Goal: Entertainment & Leisure: Consume media (video, audio)

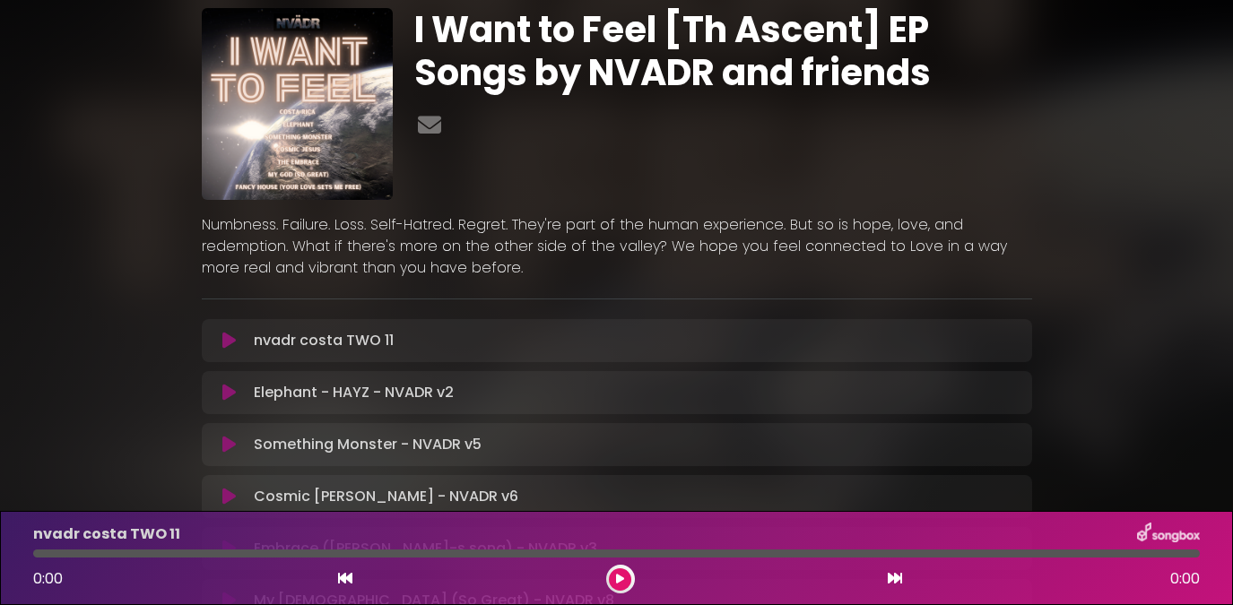
scroll to position [94, 0]
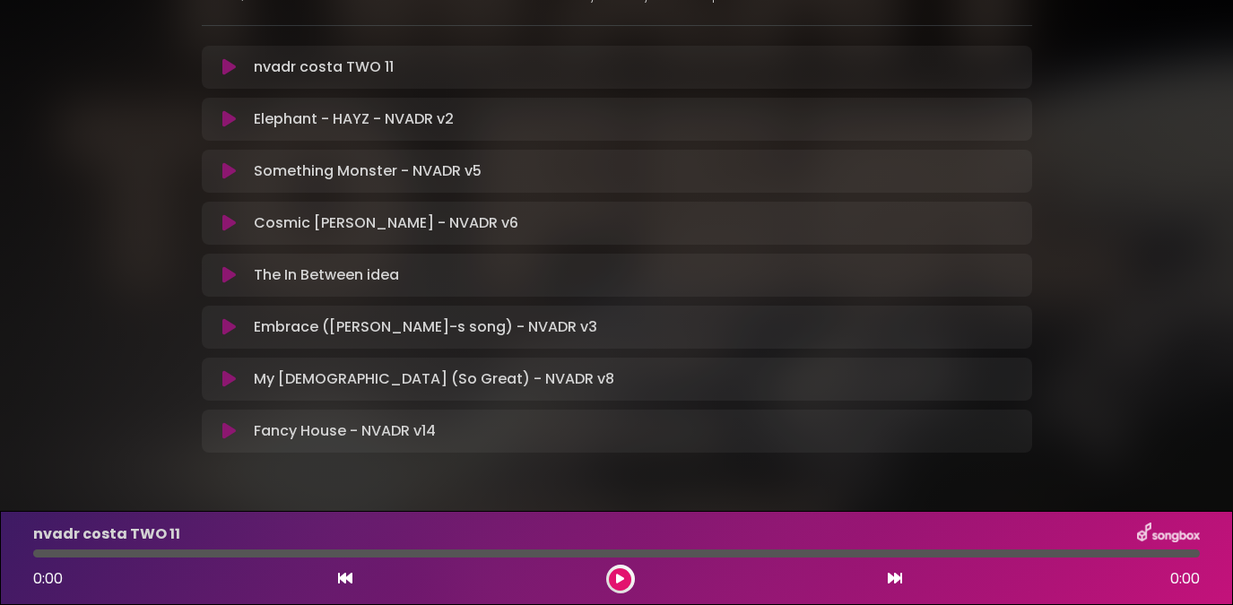
scroll to position [322, 0]
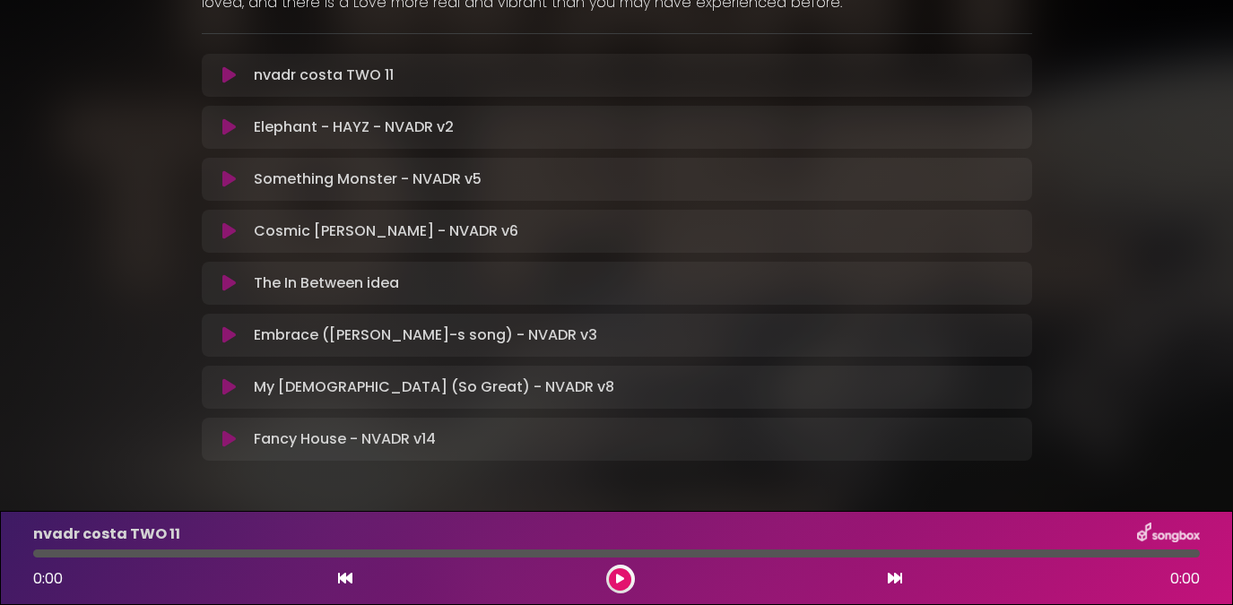
click at [224, 239] on icon at bounding box center [228, 231] width 13 height 18
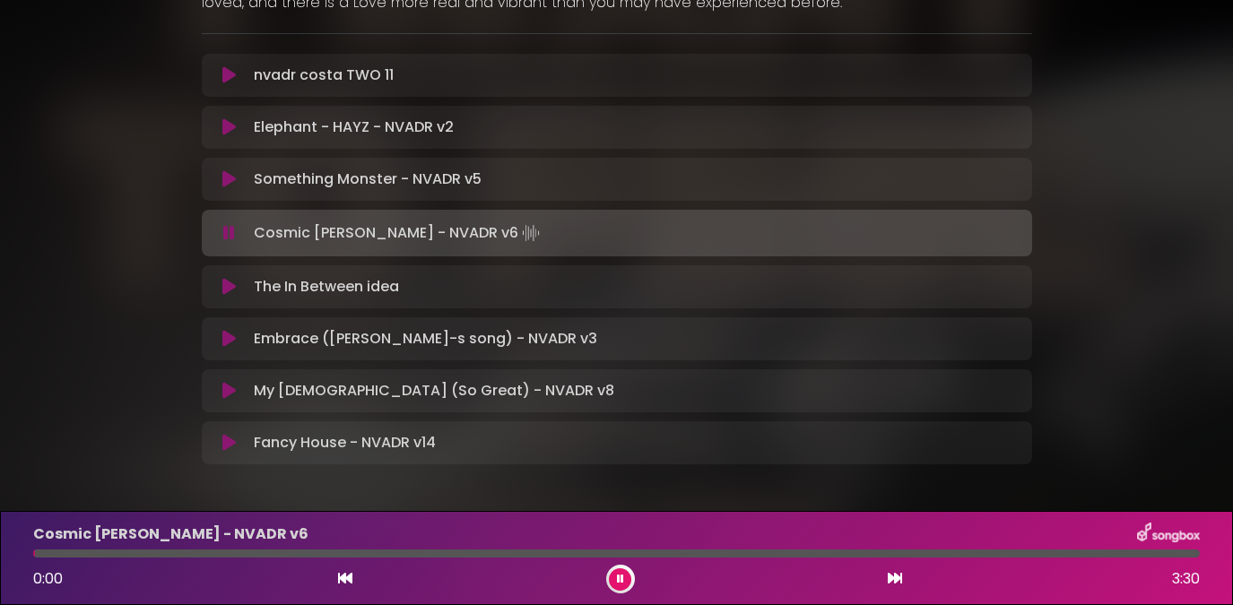
click at [230, 233] on icon at bounding box center [229, 233] width 12 height 18
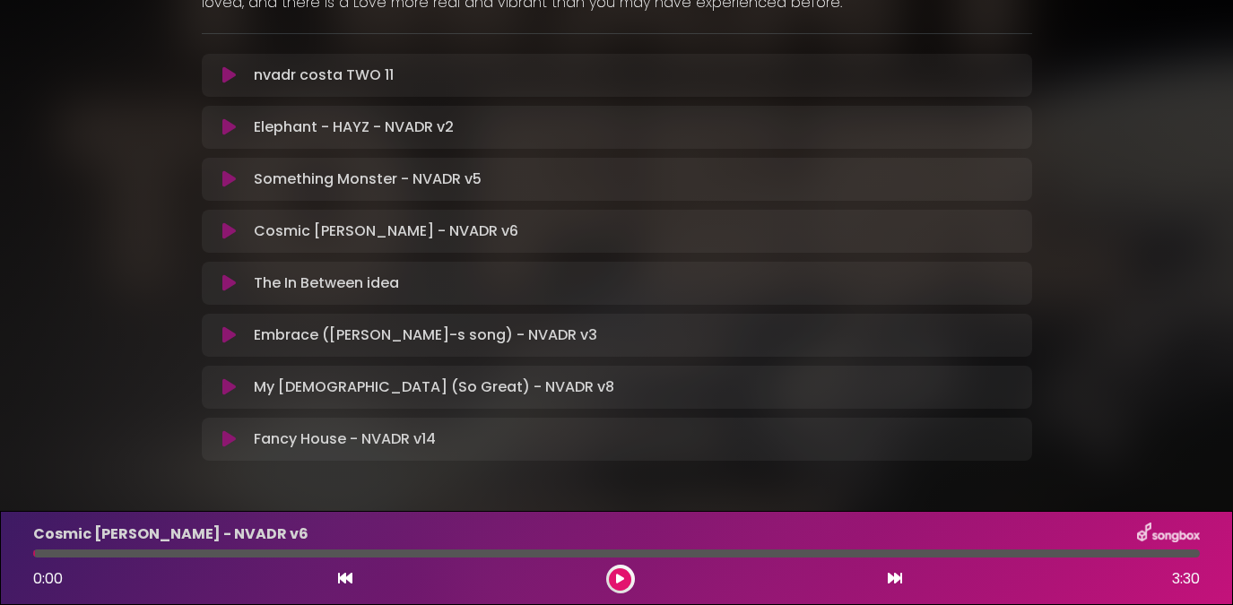
click at [230, 233] on icon at bounding box center [228, 231] width 13 height 18
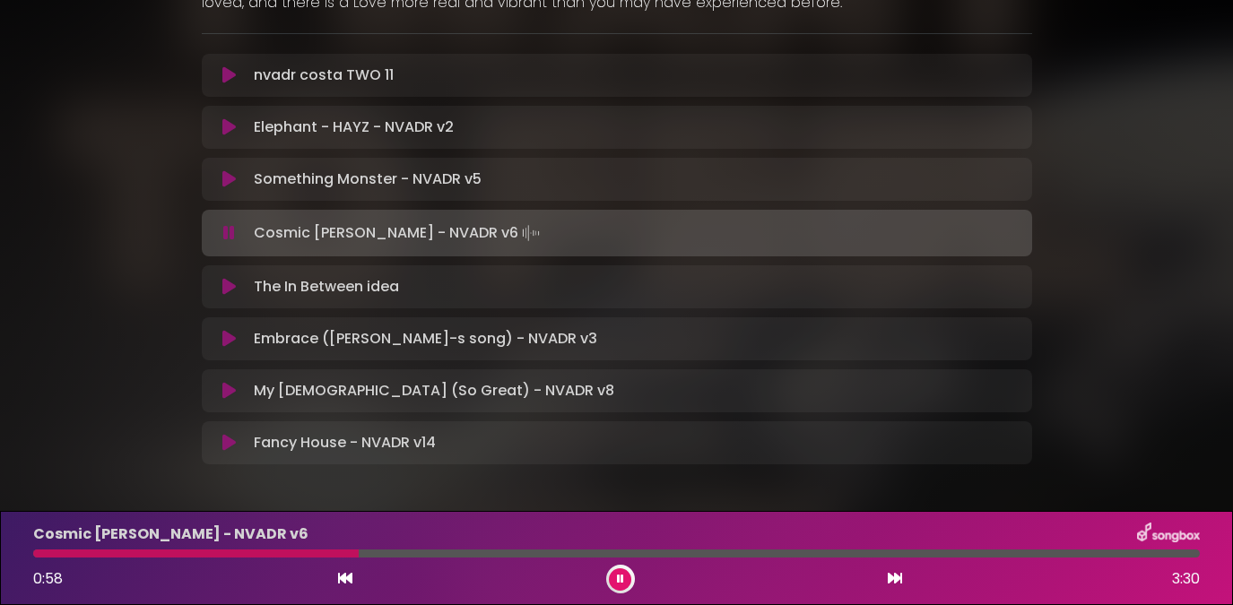
click at [1081, 557] on div at bounding box center [616, 554] width 1166 height 8
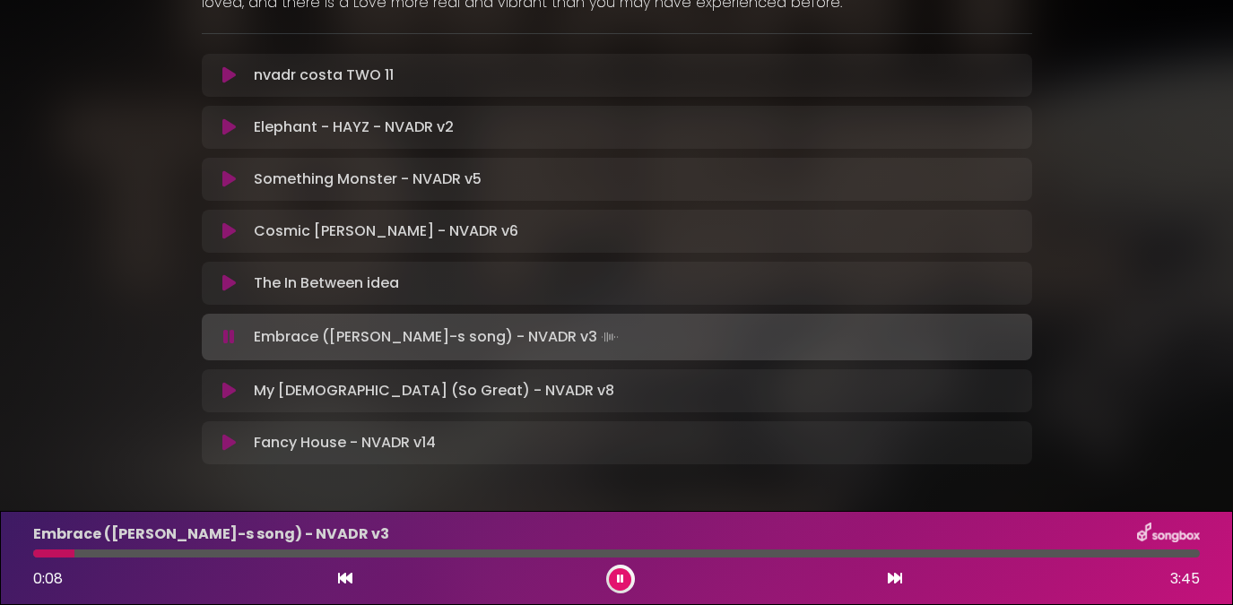
click at [98, 550] on div at bounding box center [616, 554] width 1166 height 8
click at [115, 553] on div at bounding box center [616, 554] width 1166 height 8
drag, startPoint x: 115, startPoint y: 554, endPoint x: 169, endPoint y: 562, distance: 55.3
click at [115, 554] on div at bounding box center [616, 554] width 1166 height 8
click at [169, 562] on div "Embrace ([PERSON_NAME]-s song) - NVADR v3 0:15 3:45" at bounding box center [616, 558] width 1188 height 71
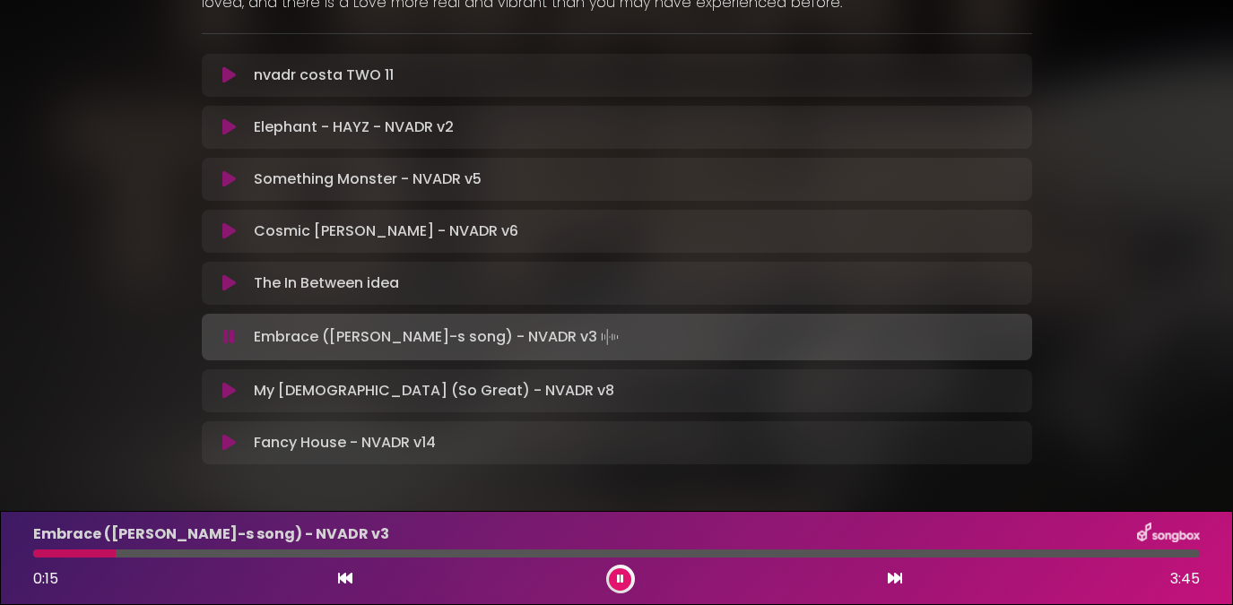
click at [179, 552] on div at bounding box center [616, 554] width 1166 height 8
drag, startPoint x: 297, startPoint y: 348, endPoint x: 290, endPoint y: 297, distance: 51.5
click at [290, 297] on div "nvadr costa TWO 11 Loading Track... Your Feedback" at bounding box center [617, 259] width 830 height 411
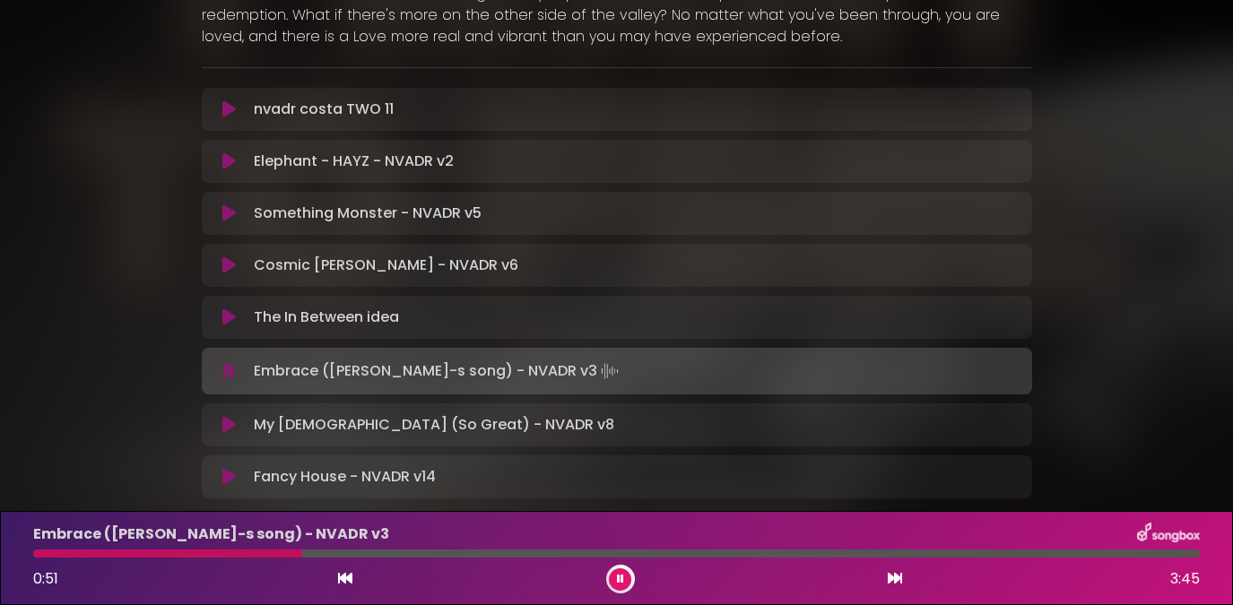
scroll to position [287, 0]
click at [568, 552] on div at bounding box center [616, 554] width 1166 height 8
click at [628, 553] on div at bounding box center [616, 554] width 1166 height 8
click at [704, 555] on div at bounding box center [616, 554] width 1166 height 8
click at [792, 546] on div "Embrace ([PERSON_NAME]-s song) - NVADR v3 2:09 3:45" at bounding box center [616, 558] width 1188 height 71
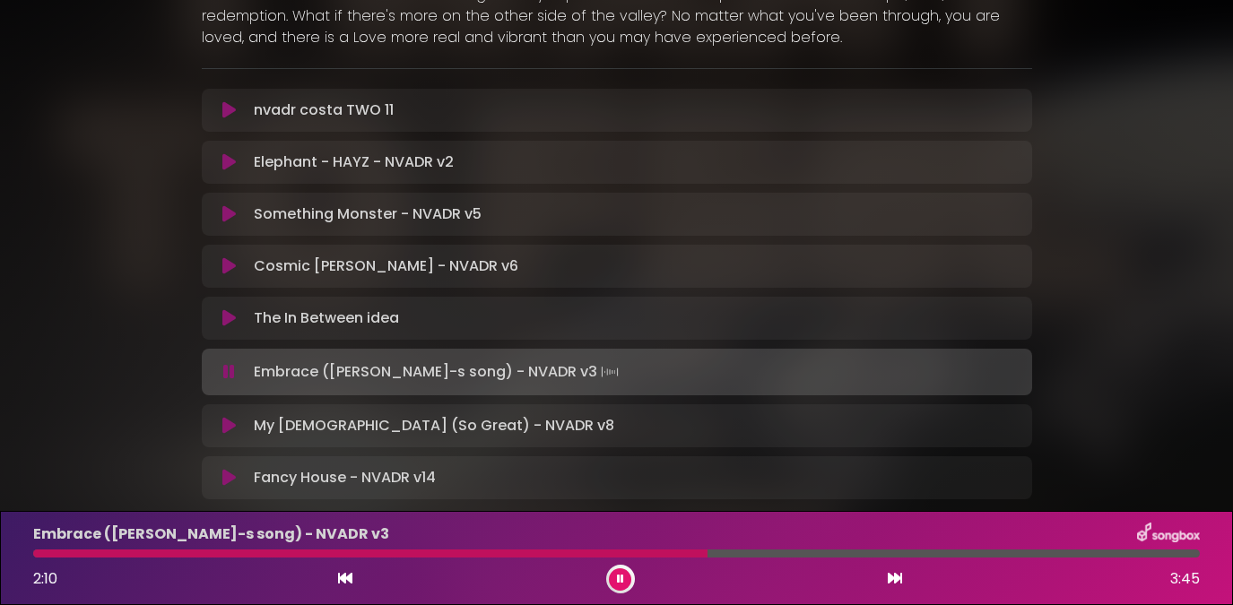
click at [803, 552] on div at bounding box center [616, 554] width 1166 height 8
click at [840, 553] on div at bounding box center [616, 554] width 1166 height 8
click at [915, 550] on div at bounding box center [616, 554] width 1166 height 8
click at [966, 562] on div "Embrace ([PERSON_NAME]-s song) - NVADR v3 2:50 3:45" at bounding box center [616, 558] width 1188 height 71
click at [1029, 559] on div "Embrace ([PERSON_NAME]-s song) - NVADR v3 2:51 3:45" at bounding box center [616, 558] width 1188 height 71
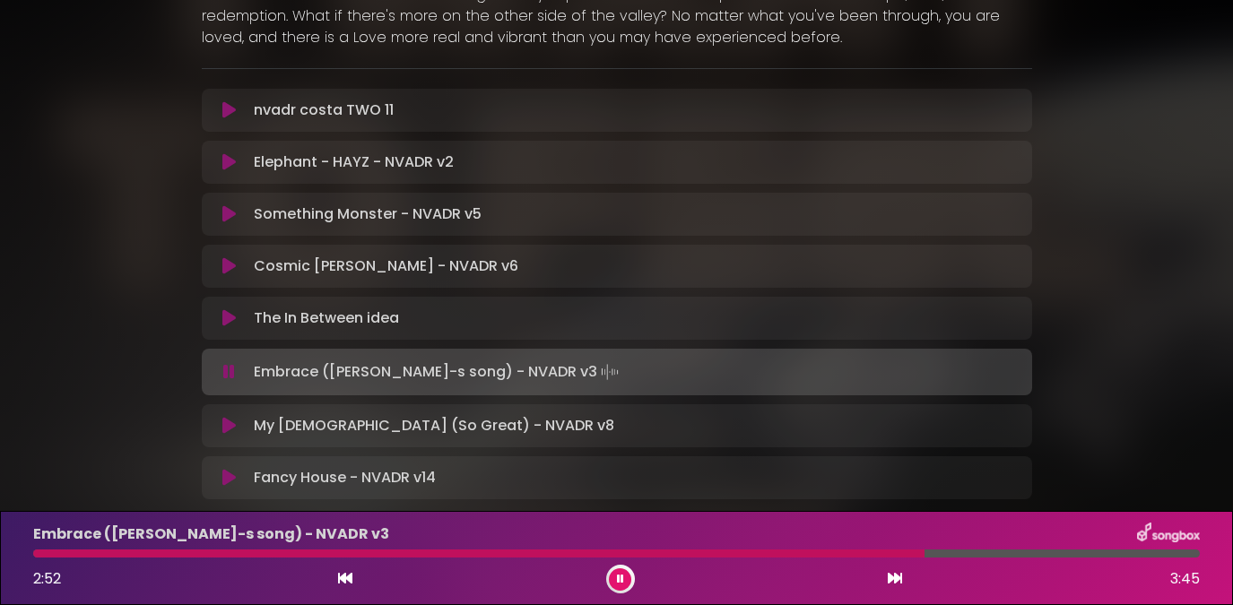
click at [1021, 550] on div at bounding box center [616, 554] width 1166 height 8
click at [1077, 553] on div at bounding box center [616, 554] width 1166 height 8
click at [1128, 553] on div at bounding box center [616, 554] width 1166 height 8
click at [228, 427] on icon at bounding box center [228, 426] width 13 height 18
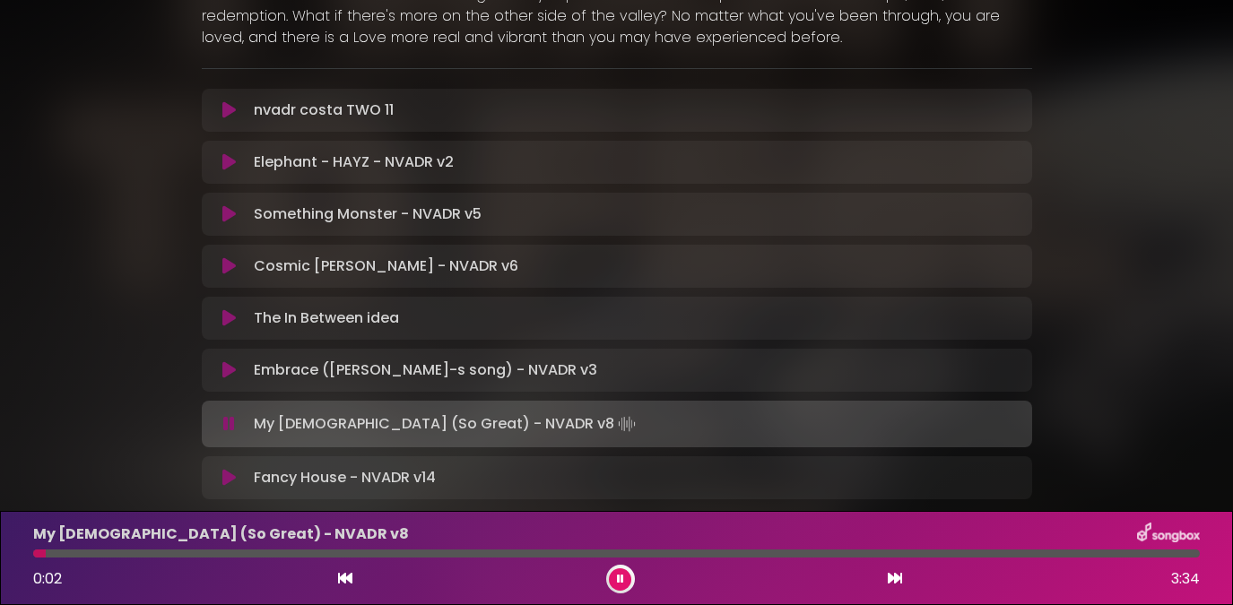
click at [223, 321] on icon at bounding box center [228, 318] width 13 height 18
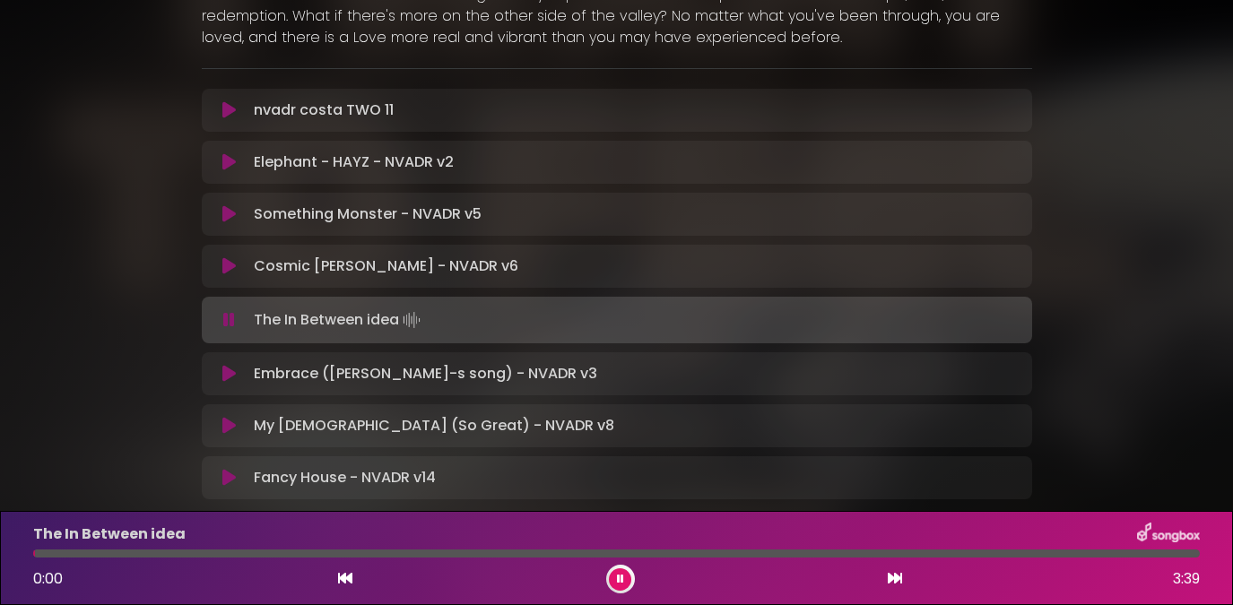
click at [1140, 554] on div at bounding box center [616, 554] width 1166 height 8
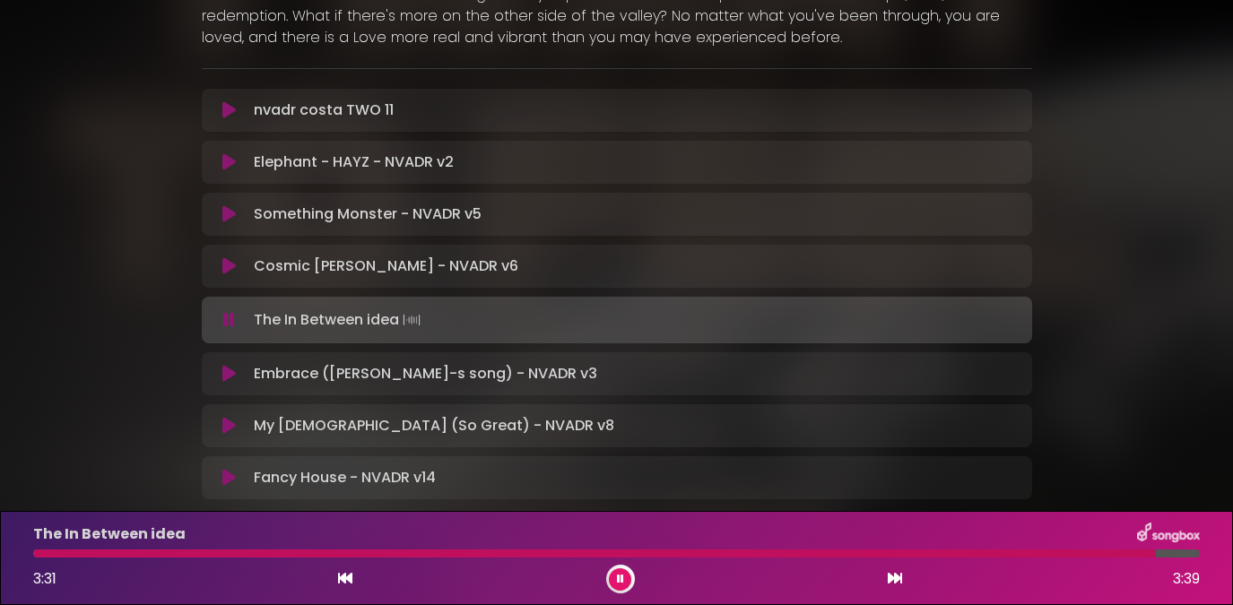
click at [1079, 559] on div "The In Between idea 3:31 3:39" at bounding box center [616, 558] width 1188 height 71
click at [1062, 551] on div at bounding box center [616, 554] width 1166 height 8
click at [1132, 556] on div at bounding box center [616, 554] width 1166 height 8
click at [1159, 556] on div at bounding box center [616, 554] width 1166 height 8
click at [222, 273] on icon at bounding box center [228, 266] width 13 height 18
